Goal: Information Seeking & Learning: Learn about a topic

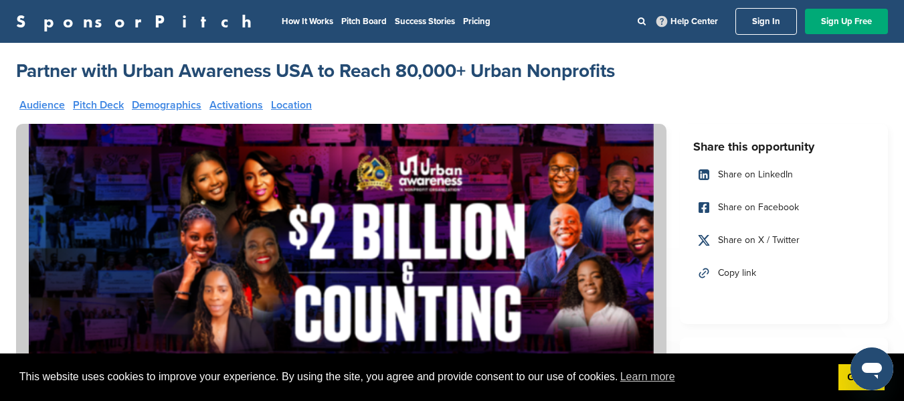
click at [43, 102] on link "Audience" at bounding box center [41, 105] width 45 height 11
click at [764, 174] on span "Share on LinkedIn" at bounding box center [755, 174] width 75 height 15
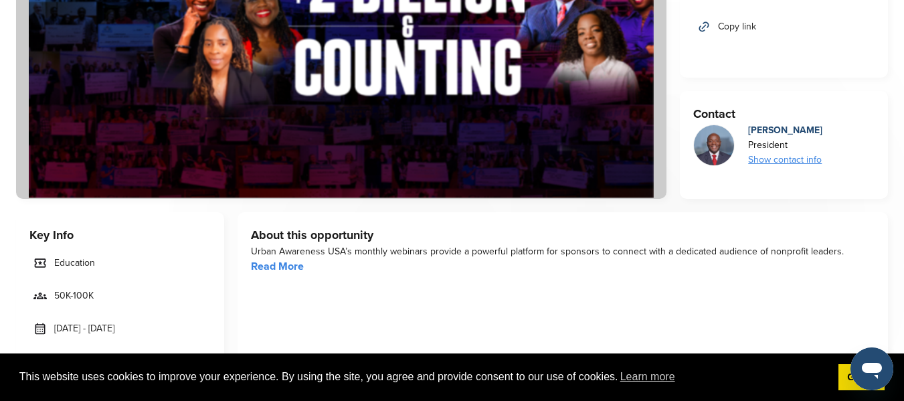
scroll to position [252, 0]
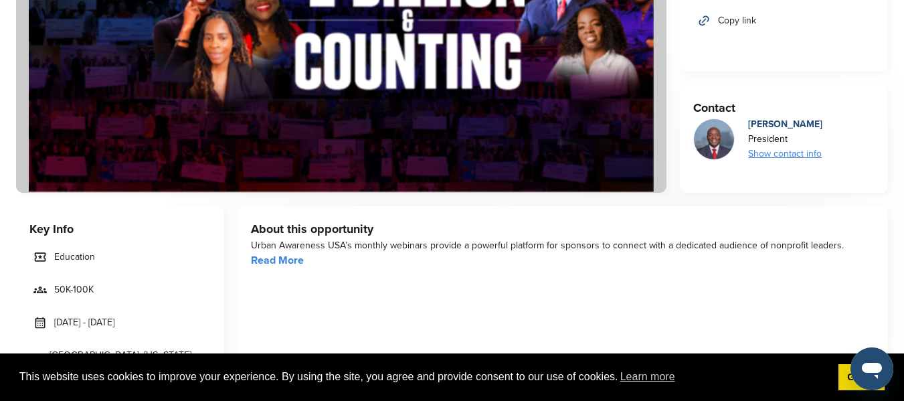
click at [809, 152] on div "Show contact info" at bounding box center [785, 153] width 74 height 15
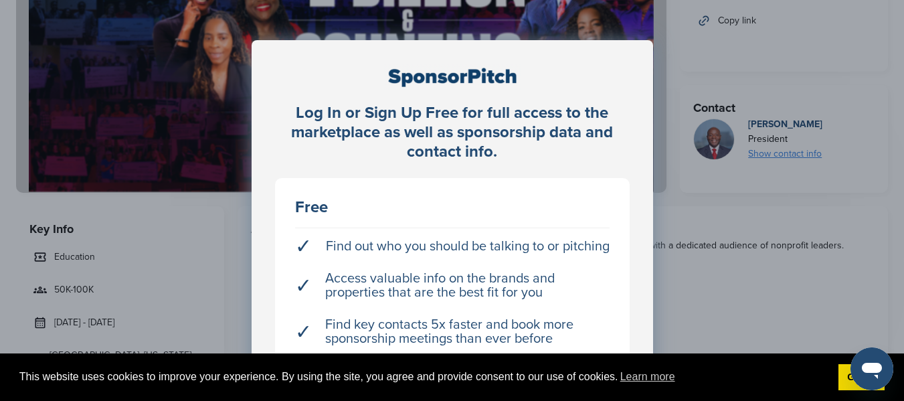
scroll to position [0, 0]
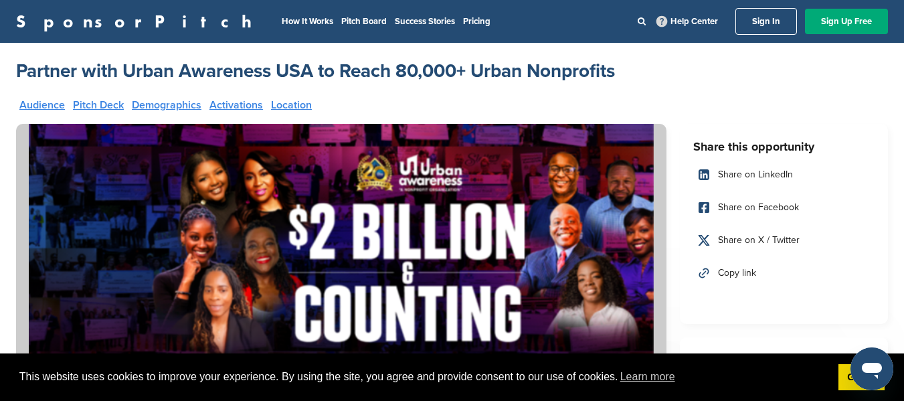
click at [241, 104] on link "Activations" at bounding box center [236, 105] width 54 height 11
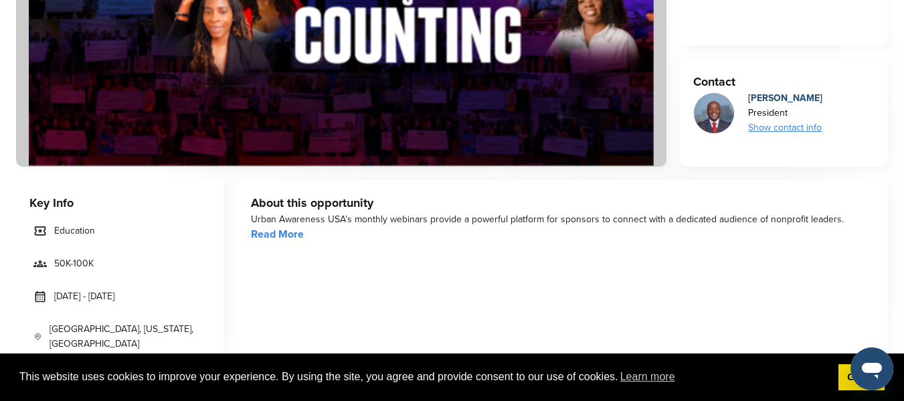
scroll to position [296, 0]
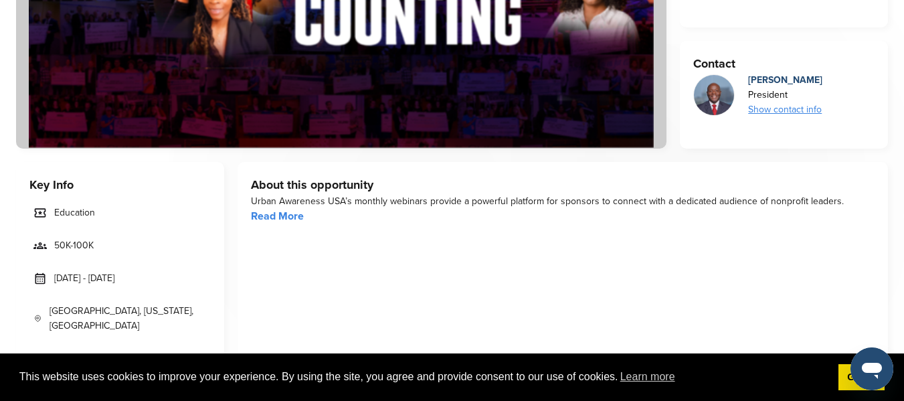
click at [793, 106] on div "Show contact info" at bounding box center [785, 109] width 74 height 15
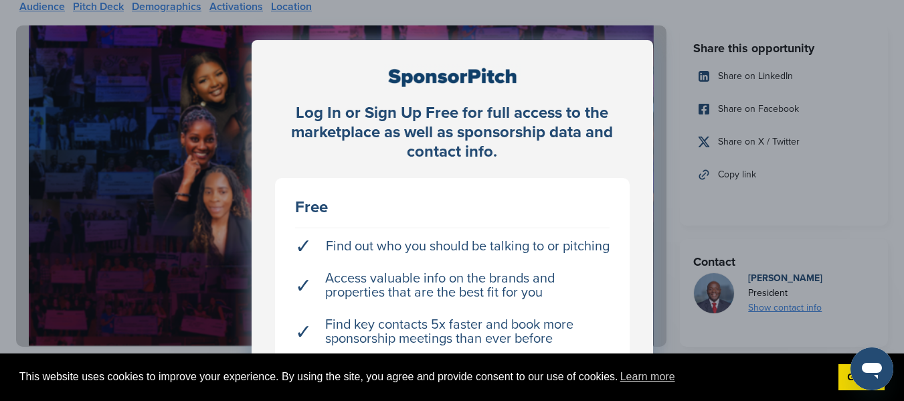
scroll to position [0, 0]
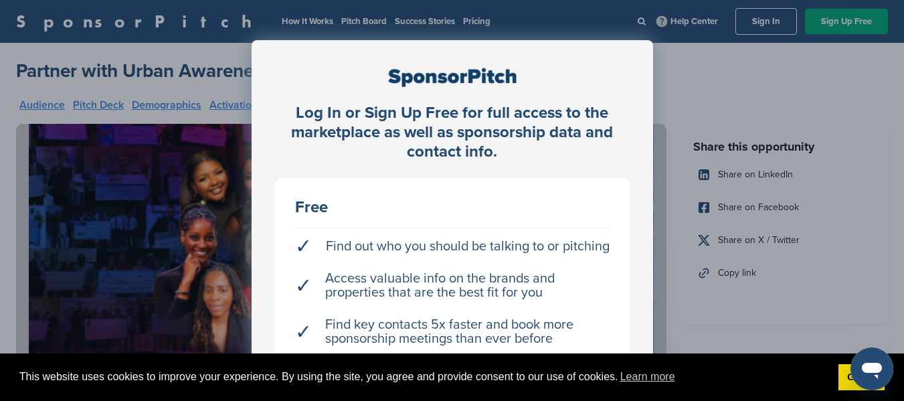
click at [768, 26] on div "Log In or Sign Up Free for full access to the marketplace as well as sponsorshi…" at bounding box center [452, 234] width 904 height 468
click at [582, 44] on div "Log In or Sign Up Free for full access to the marketplace as well as sponsorshi…" at bounding box center [451, 260] width 401 height 440
click at [322, 250] on li "✓ Find out who you should be talking to or pitching" at bounding box center [452, 246] width 314 height 27
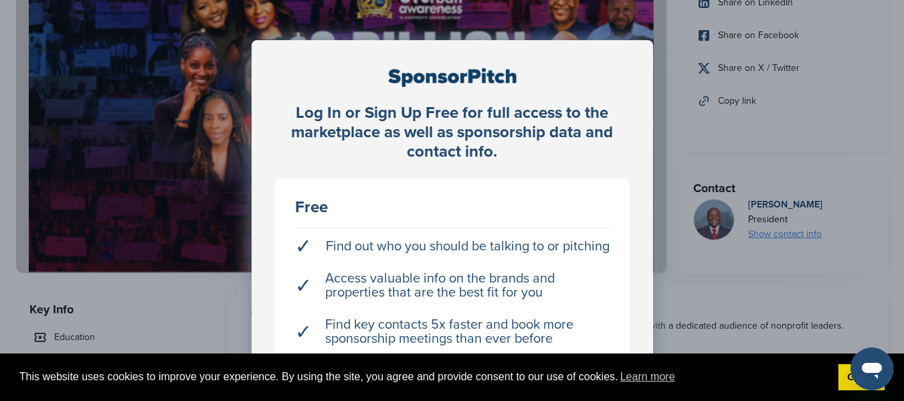
scroll to position [176, 0]
